Goal: Task Accomplishment & Management: Use online tool/utility

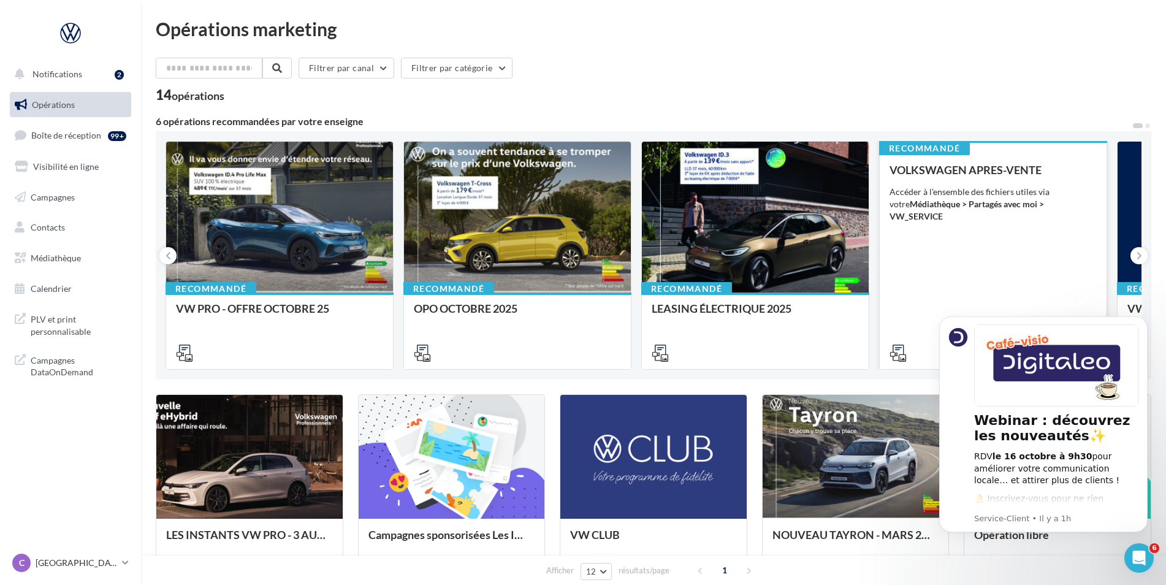
click at [960, 213] on div "VOLKSWAGEN APRES-VENTE Accéder à l'ensemble des fichiers utiles via votre Média…" at bounding box center [993, 261] width 207 height 194
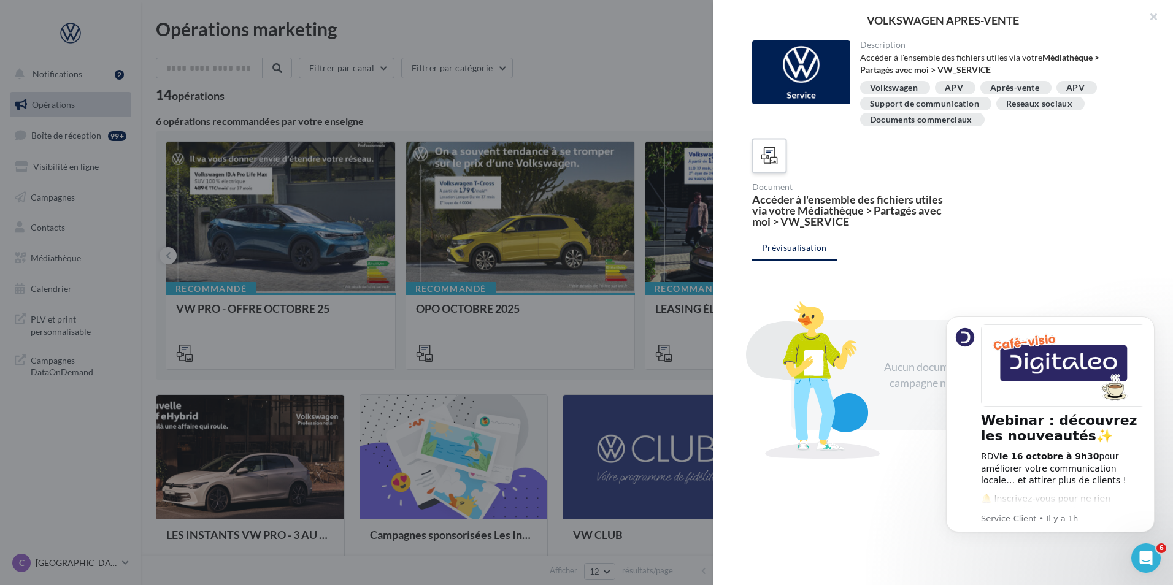
click at [776, 157] on icon at bounding box center [769, 156] width 18 height 18
click at [1155, 17] on button "button" at bounding box center [1147, 18] width 49 height 37
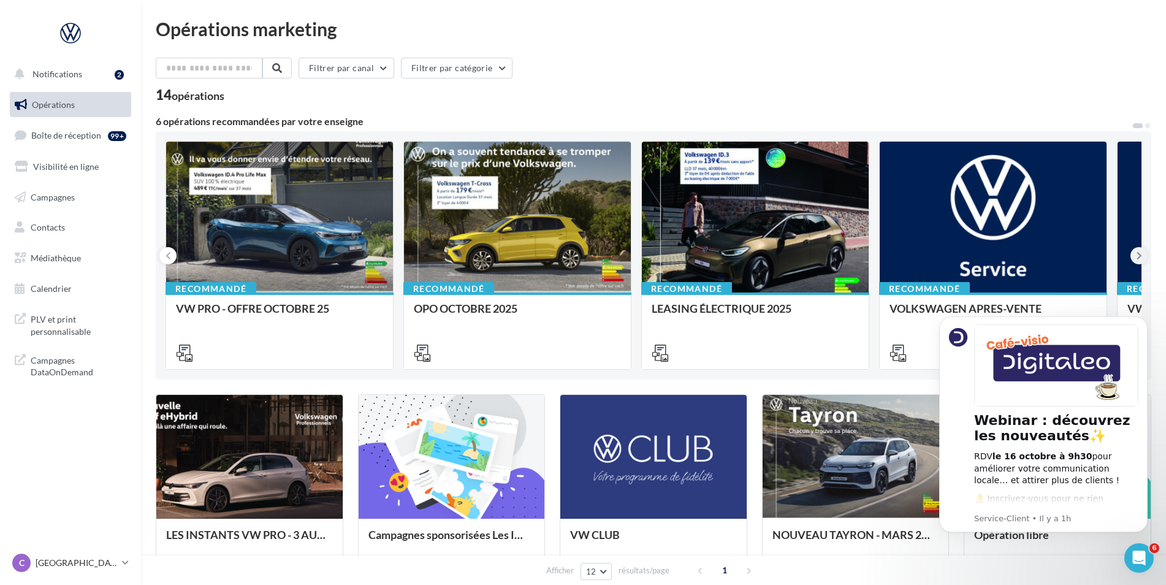
click at [1139, 253] on icon at bounding box center [1140, 256] width 6 height 12
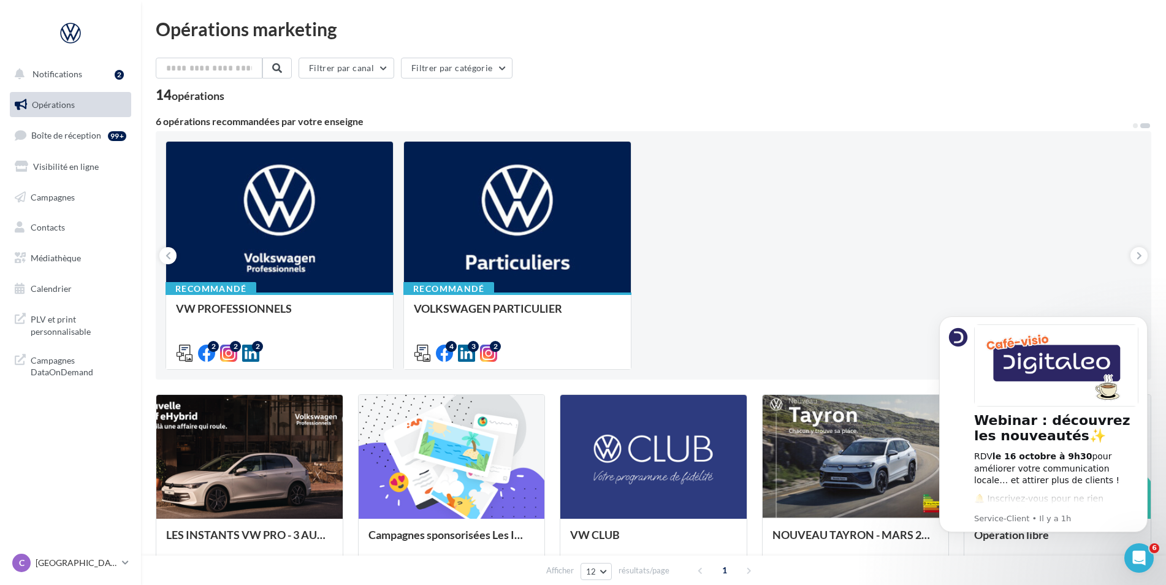
click at [778, 218] on div "Recommandé VW PRO - OFFRE OCTOBRE 25 Recommandé OPO OCTOBRE 2025 Recommandé LEA…" at bounding box center [654, 255] width 976 height 229
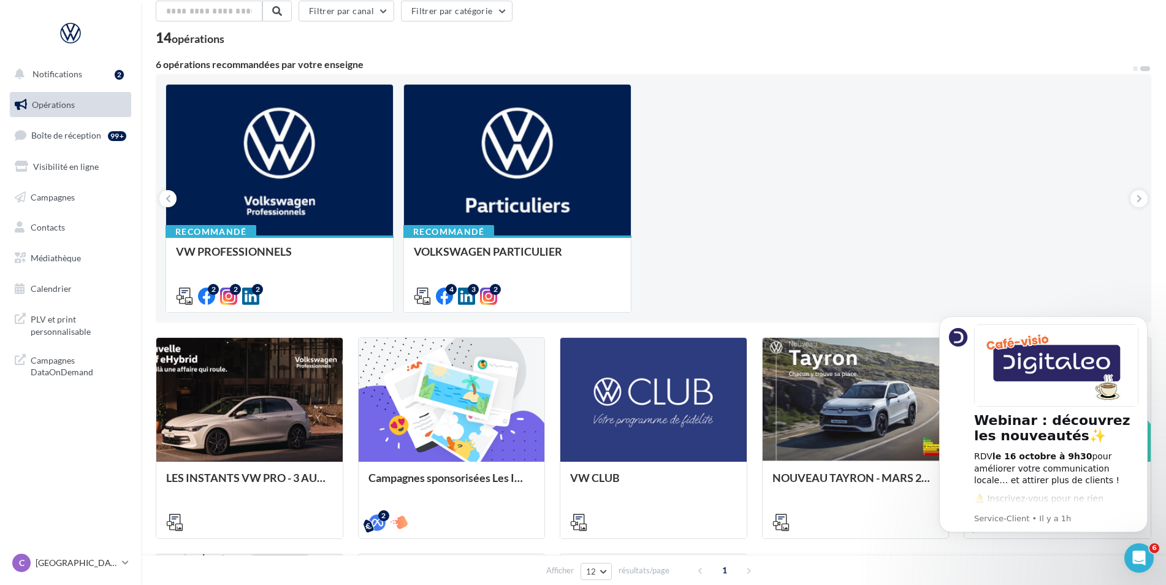
scroll to position [40, 0]
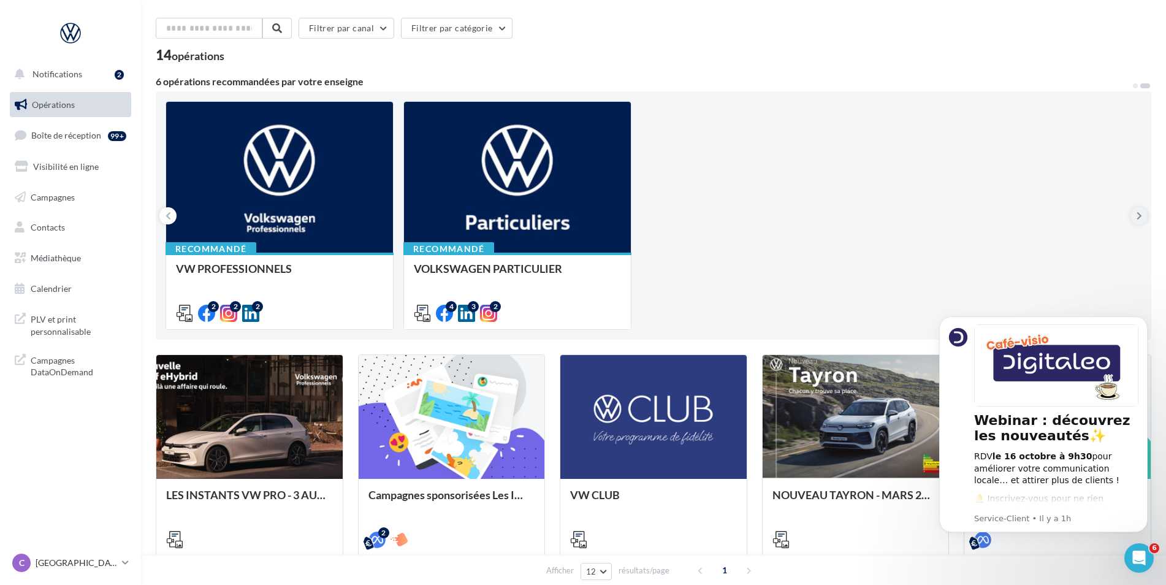
click at [1139, 210] on button at bounding box center [1139, 215] width 17 height 17
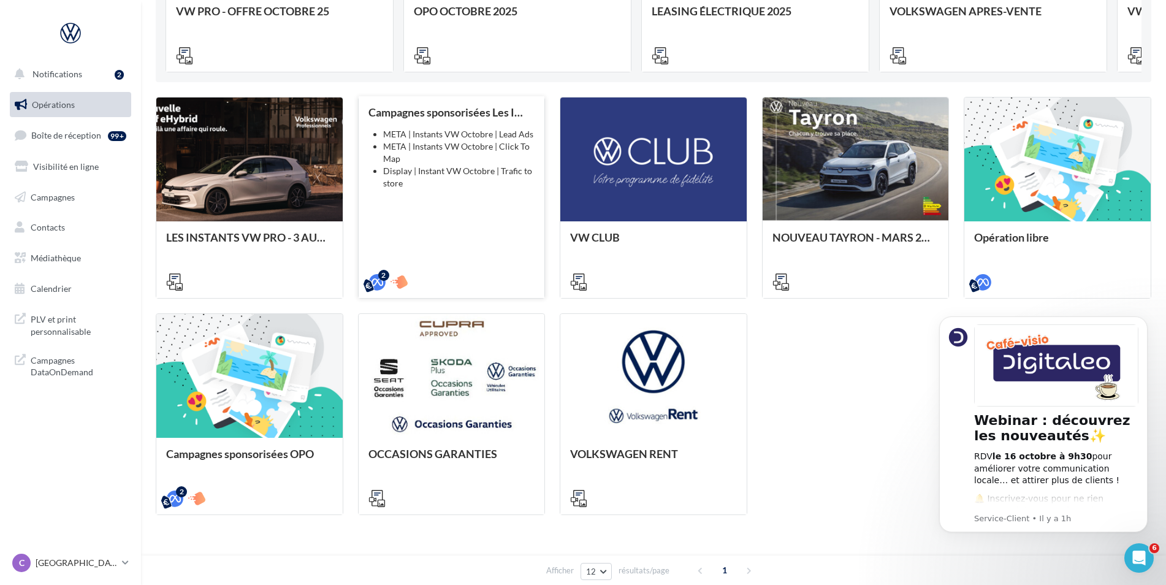
scroll to position [329, 0]
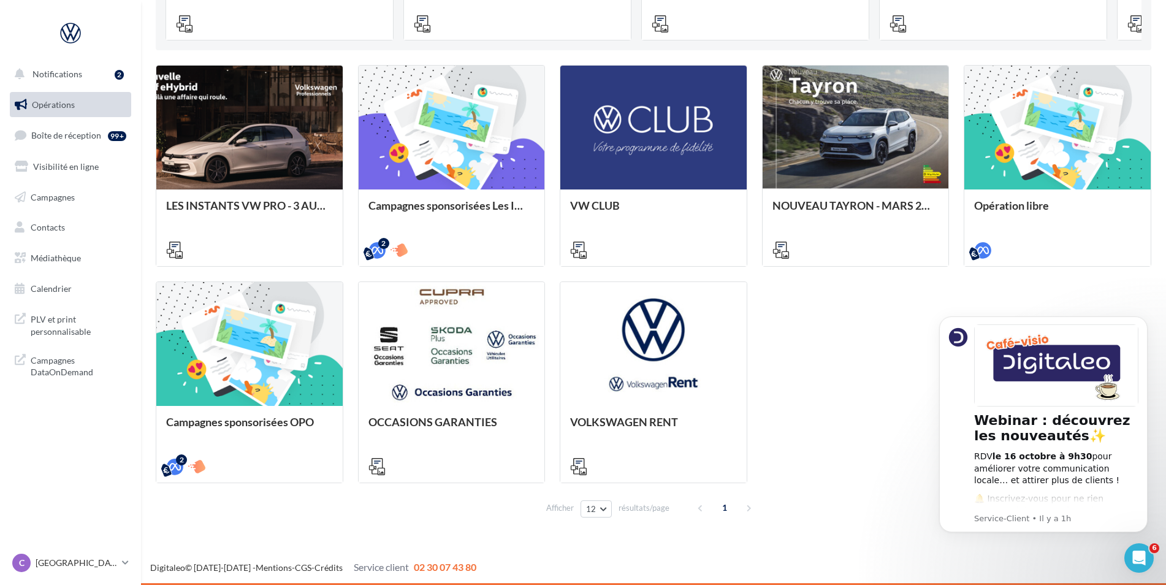
click at [753, 510] on div "1" at bounding box center [726, 508] width 70 height 20
click at [110, 567] on p "[GEOGRAPHIC_DATA]" at bounding box center [77, 563] width 82 height 12
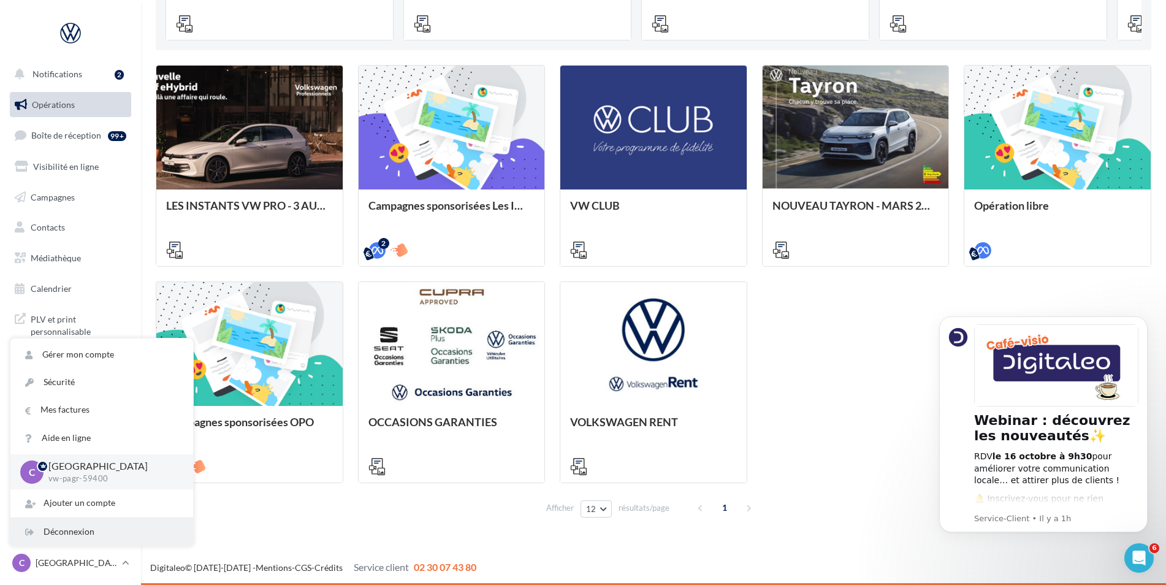
click at [78, 539] on div "Déconnexion" at bounding box center [101, 532] width 183 height 28
